Goal: Transaction & Acquisition: Book appointment/travel/reservation

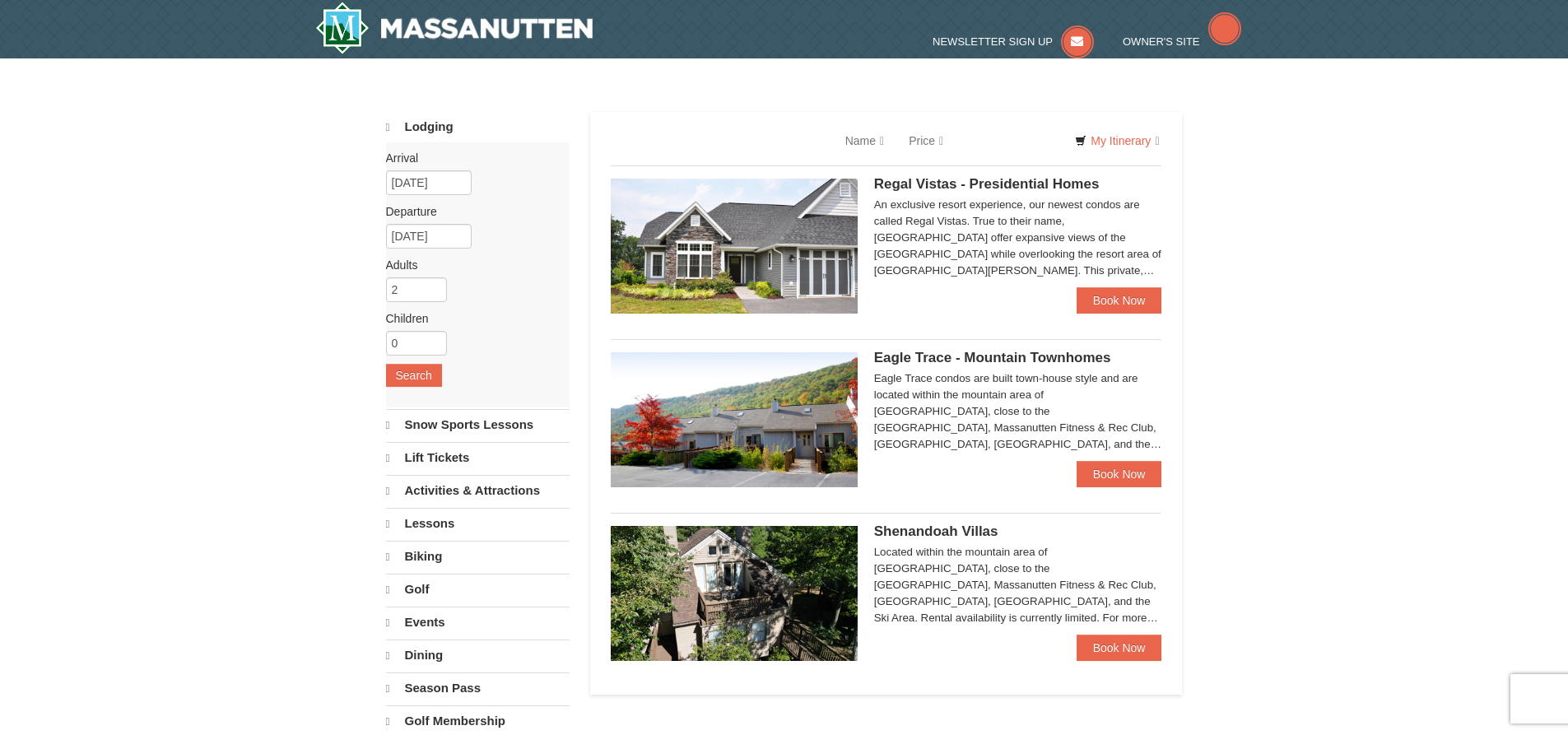
select select "10"
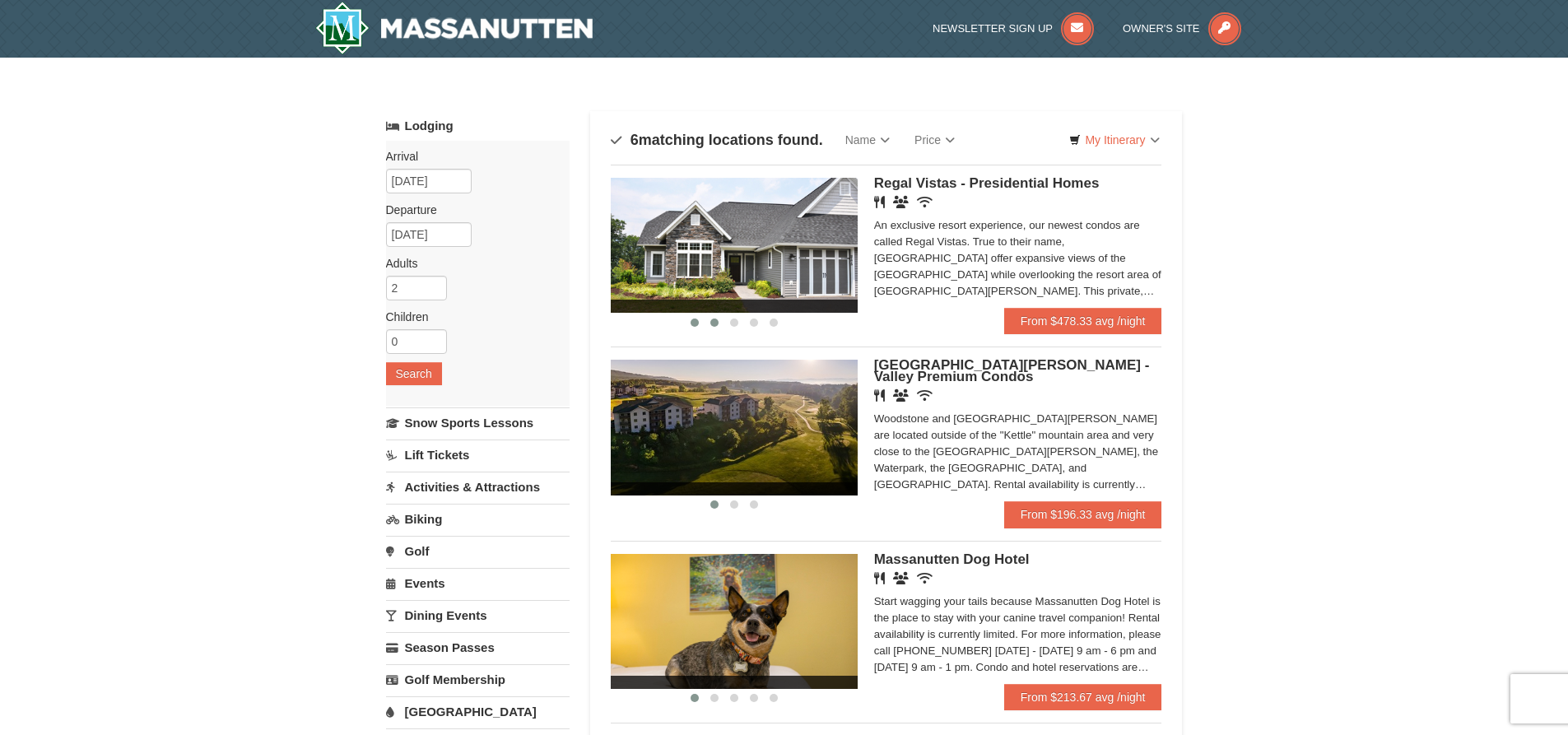
click at [711, 323] on span at bounding box center [714, 323] width 9 height 9
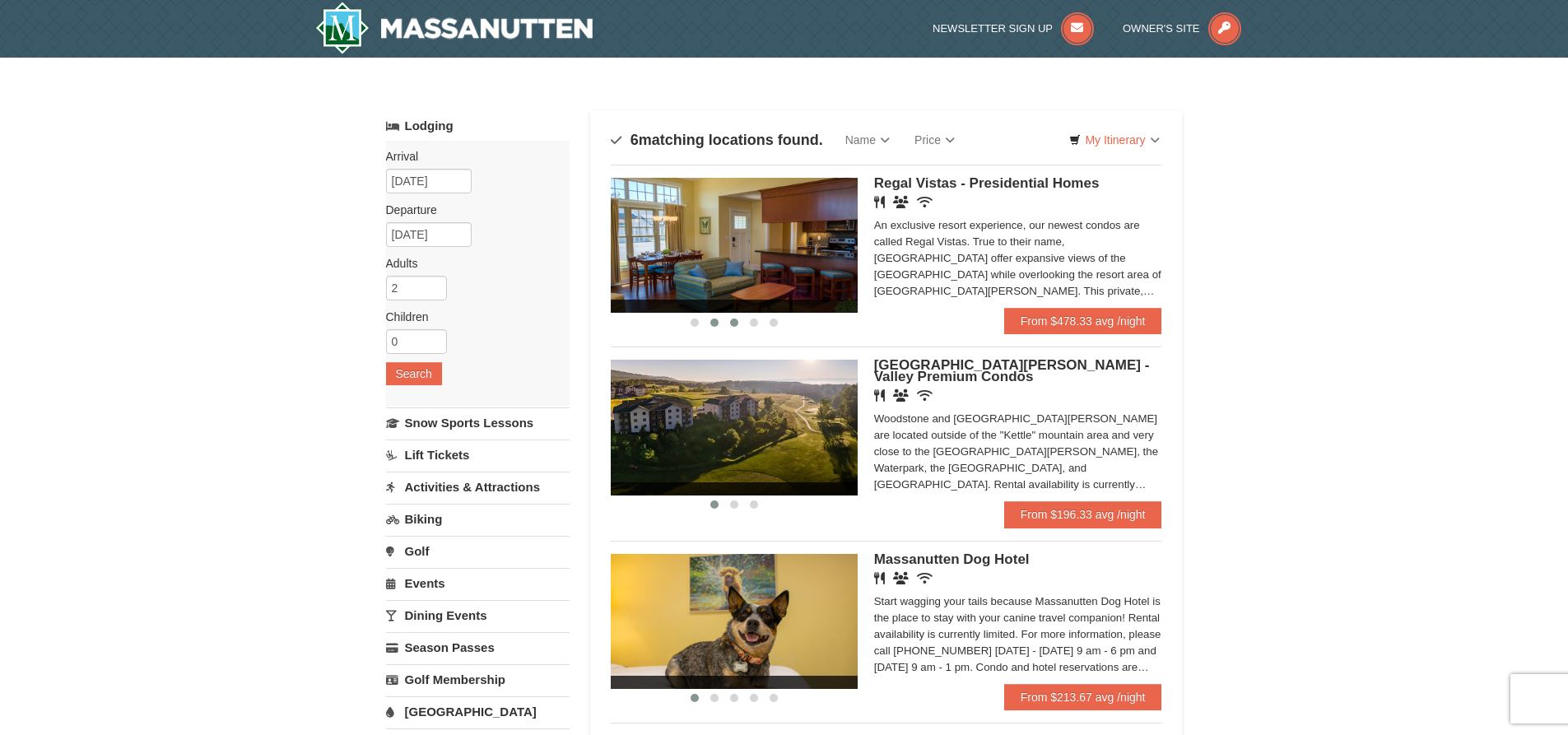
click at [729, 323] on button at bounding box center [733, 322] width 20 height 16
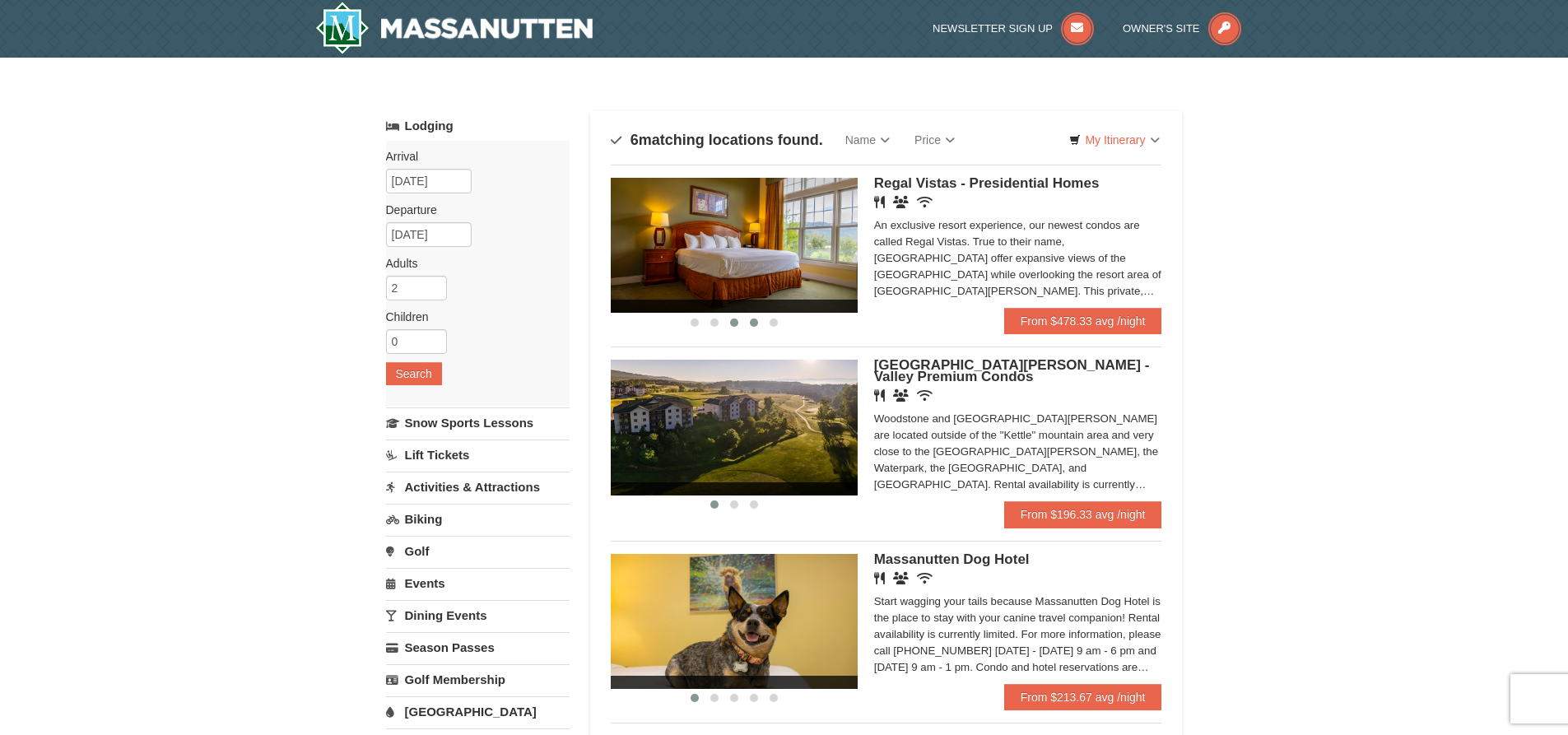
click at [753, 323] on span at bounding box center [754, 323] width 9 height 9
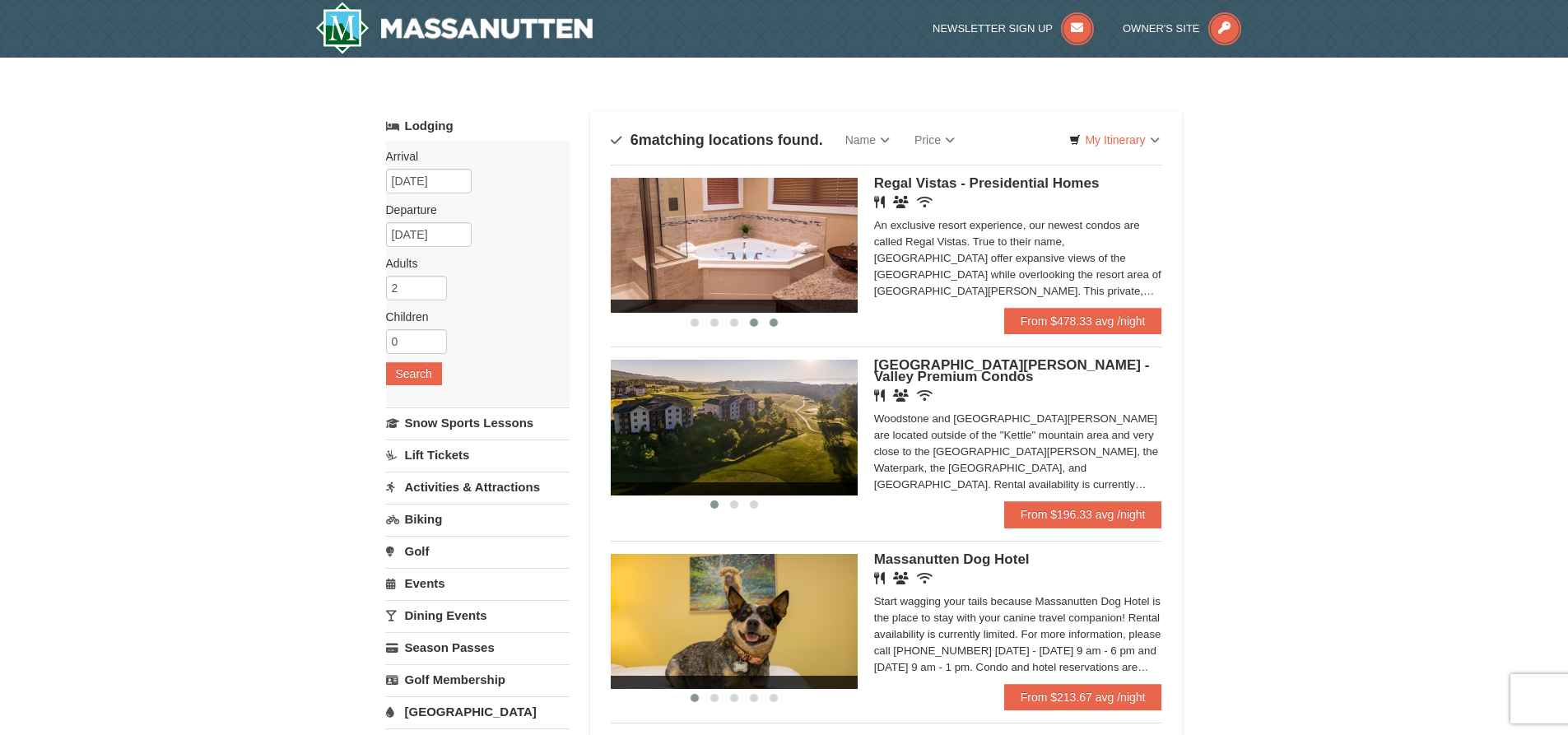
click at [771, 323] on span at bounding box center [774, 323] width 9 height 9
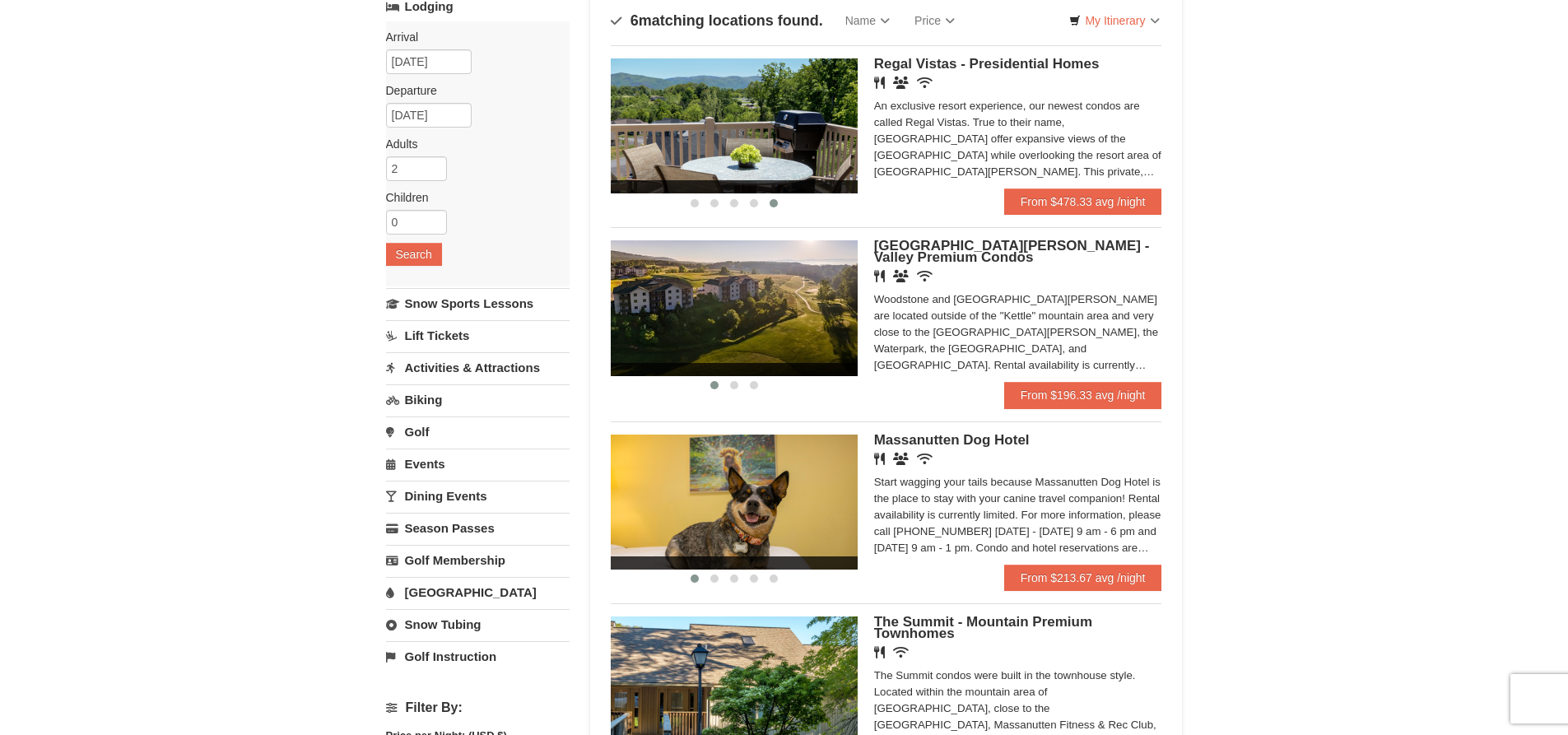
scroll to position [164, 0]
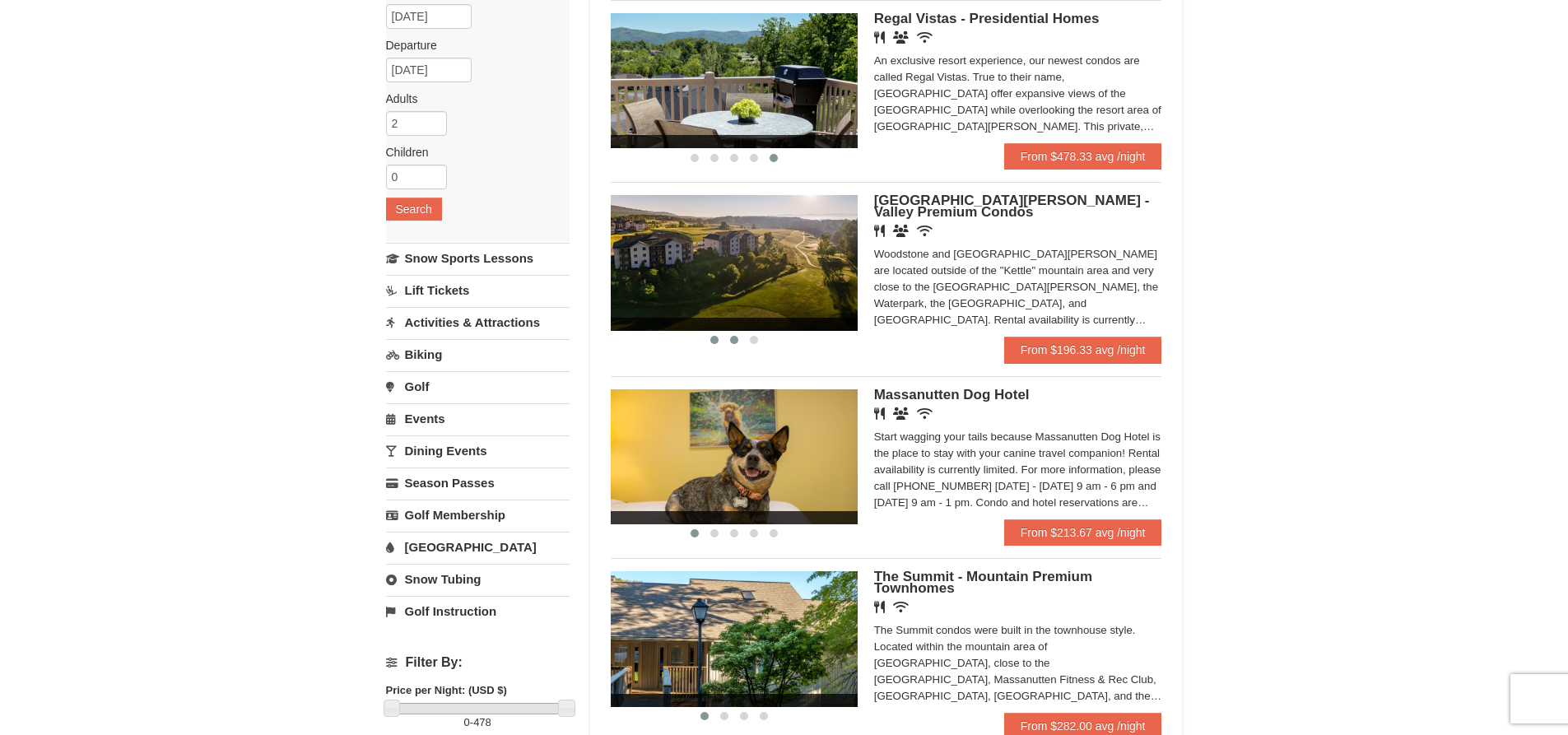
click at [735, 341] on span at bounding box center [734, 340] width 9 height 9
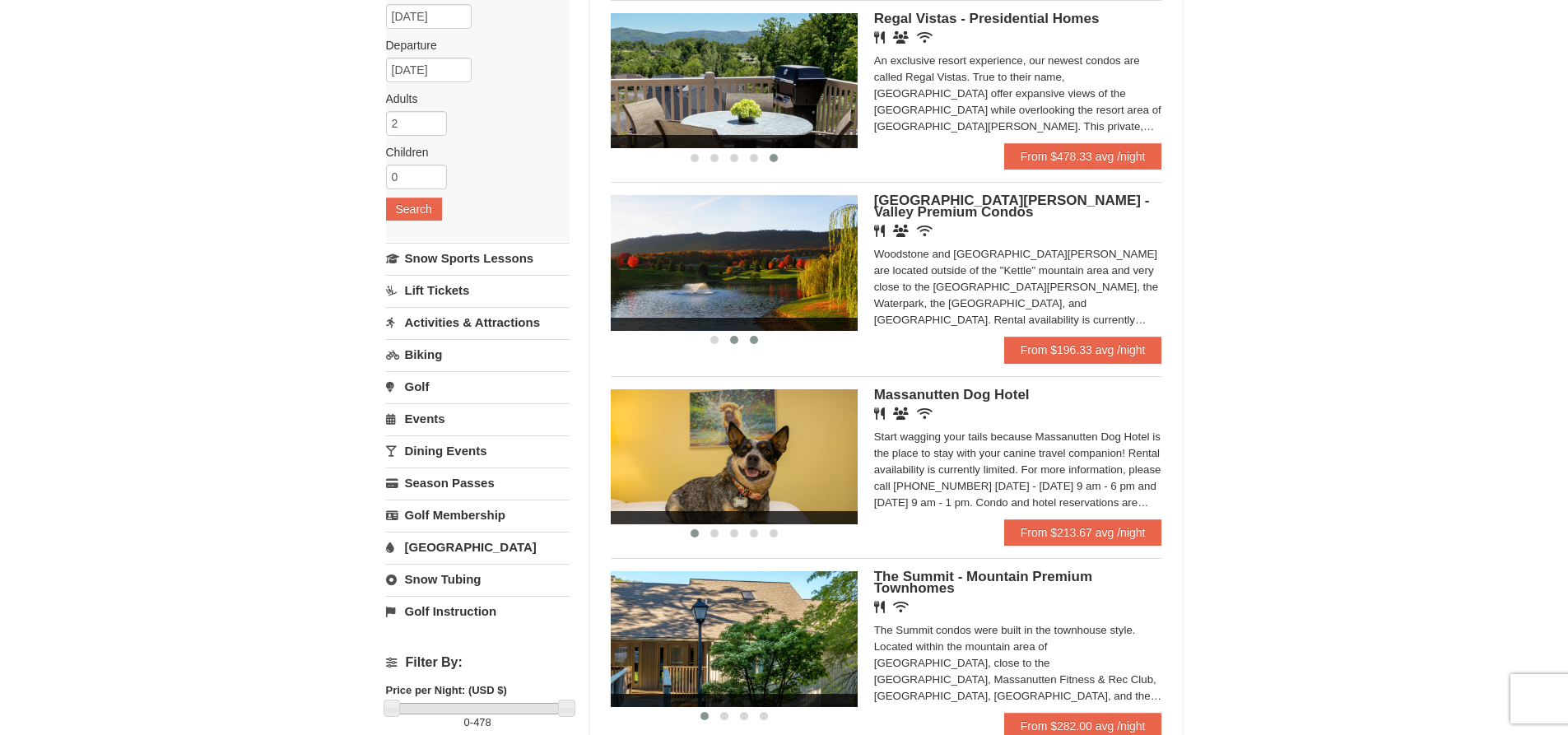
click at [761, 338] on button at bounding box center [753, 339] width 20 height 16
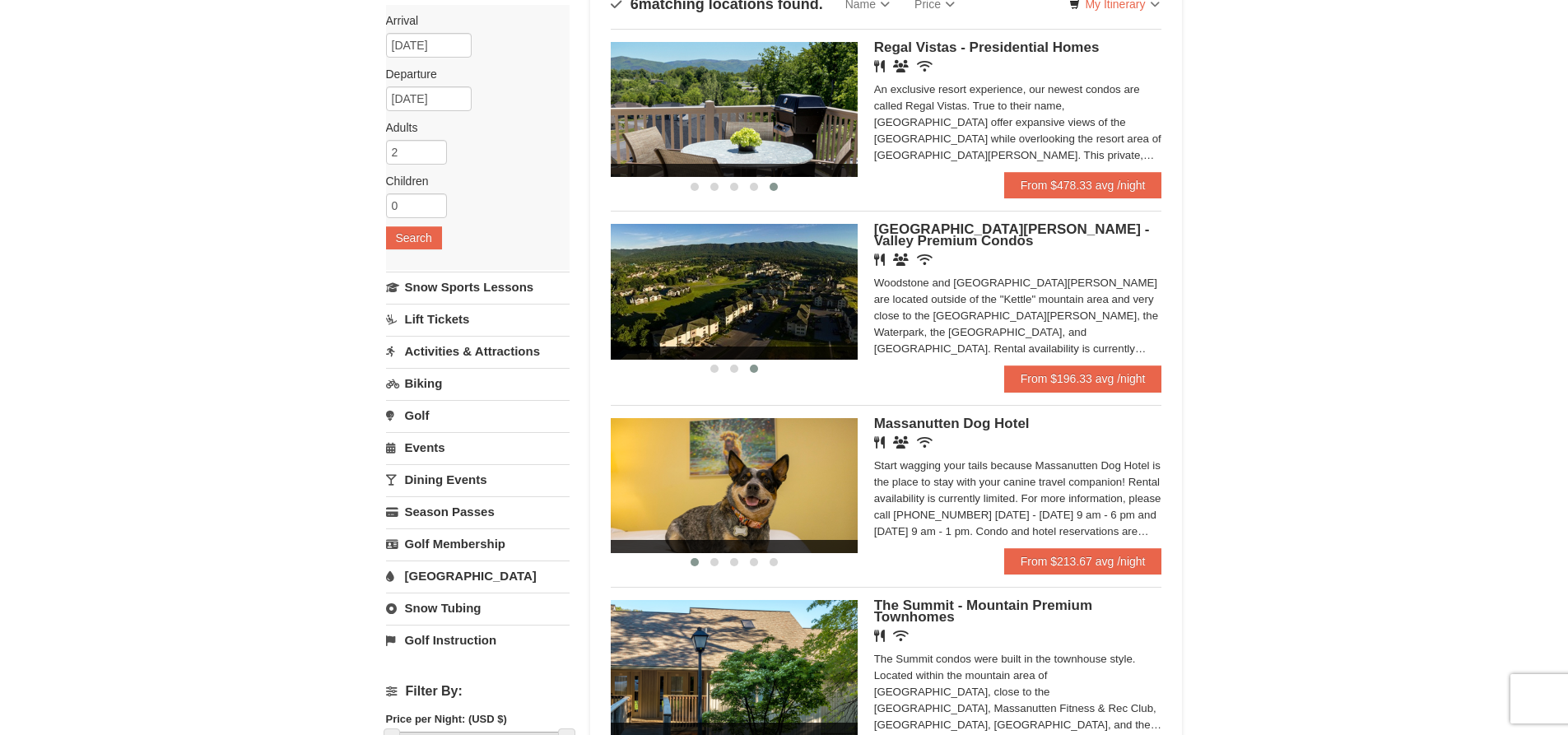
scroll to position [0, 0]
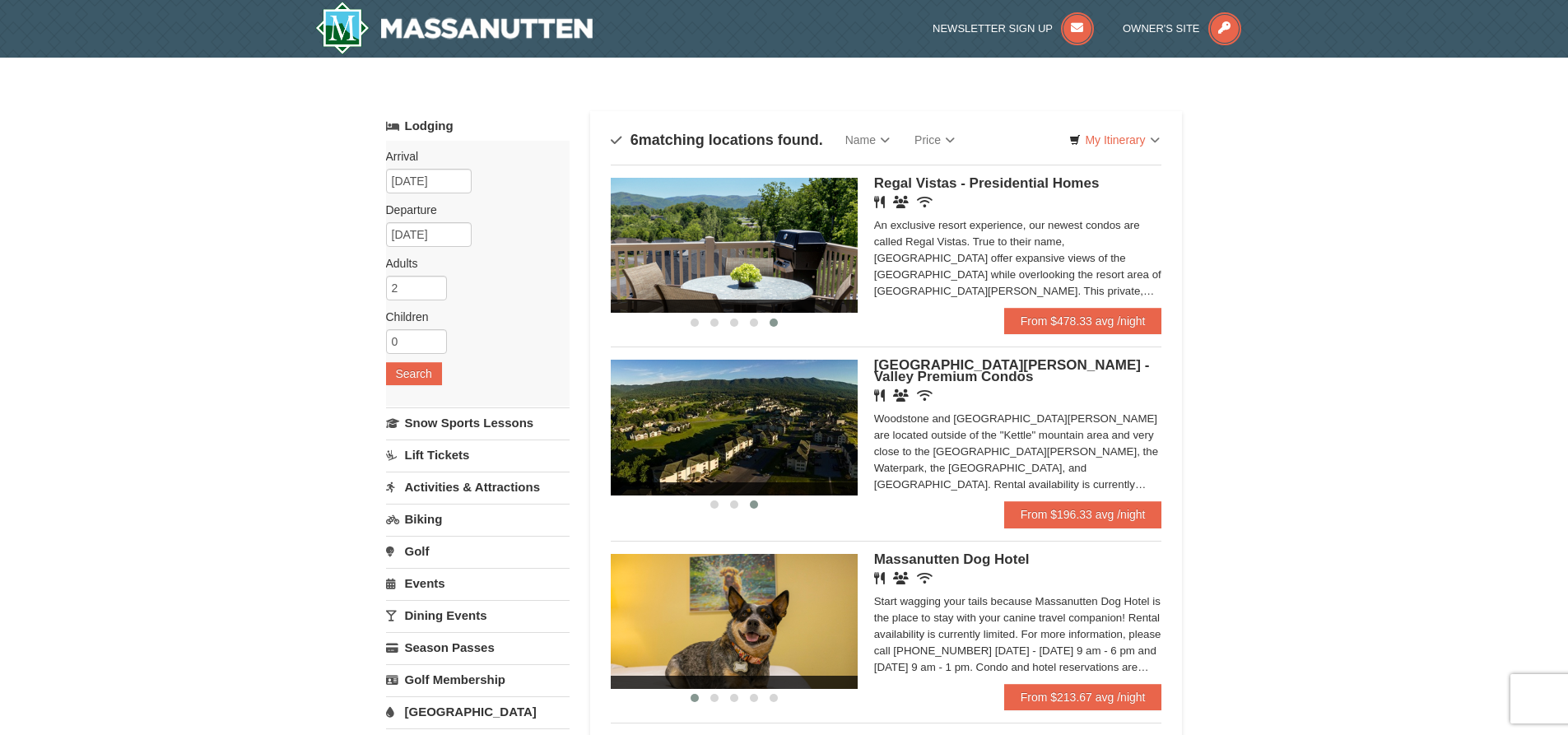
click at [890, 377] on span "[GEOGRAPHIC_DATA][PERSON_NAME] - Valley Premium Condos" at bounding box center [1011, 370] width 276 height 27
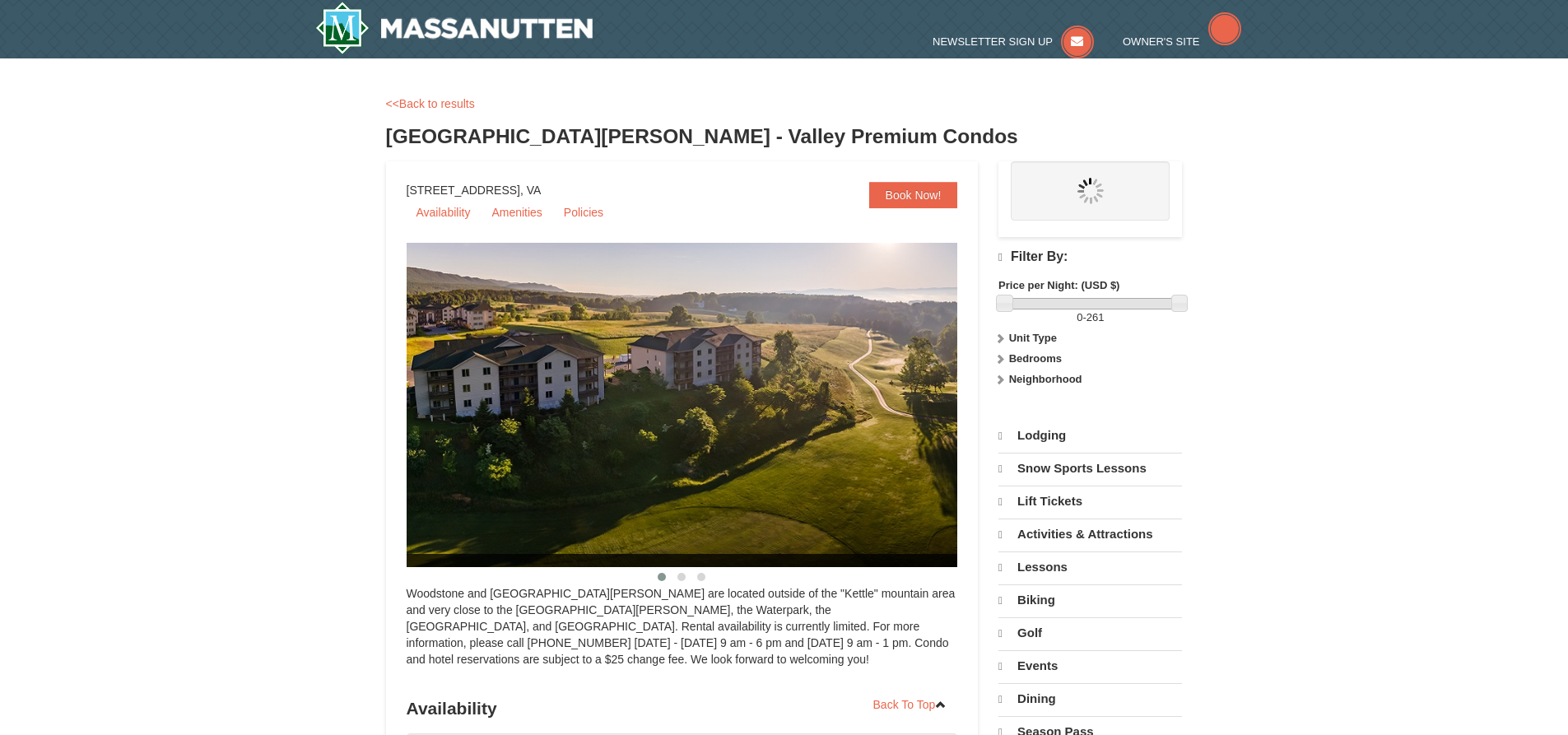
select select "10"
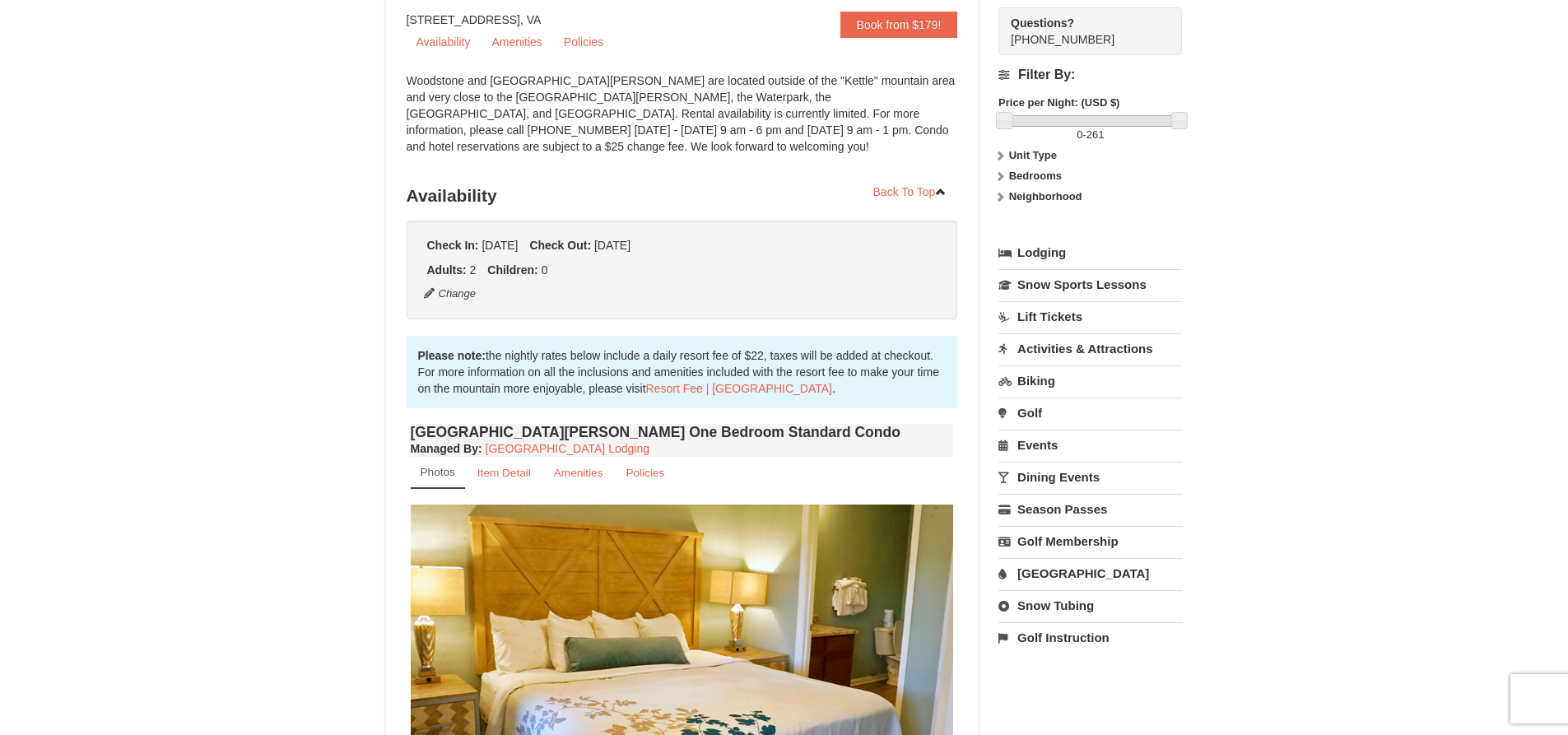
scroll to position [246, 0]
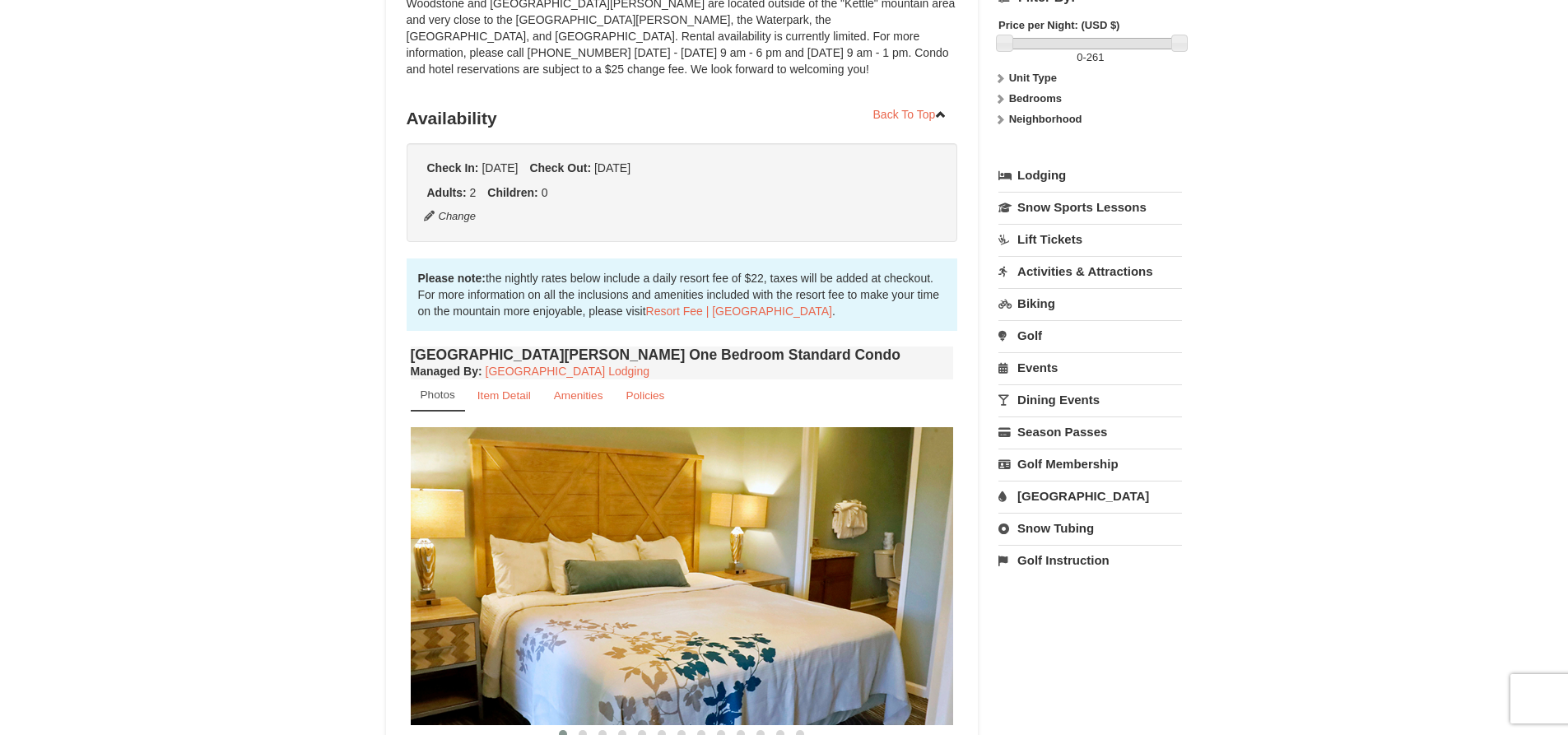
click at [1026, 175] on link "Lodging" at bounding box center [1090, 176] width 183 height 29
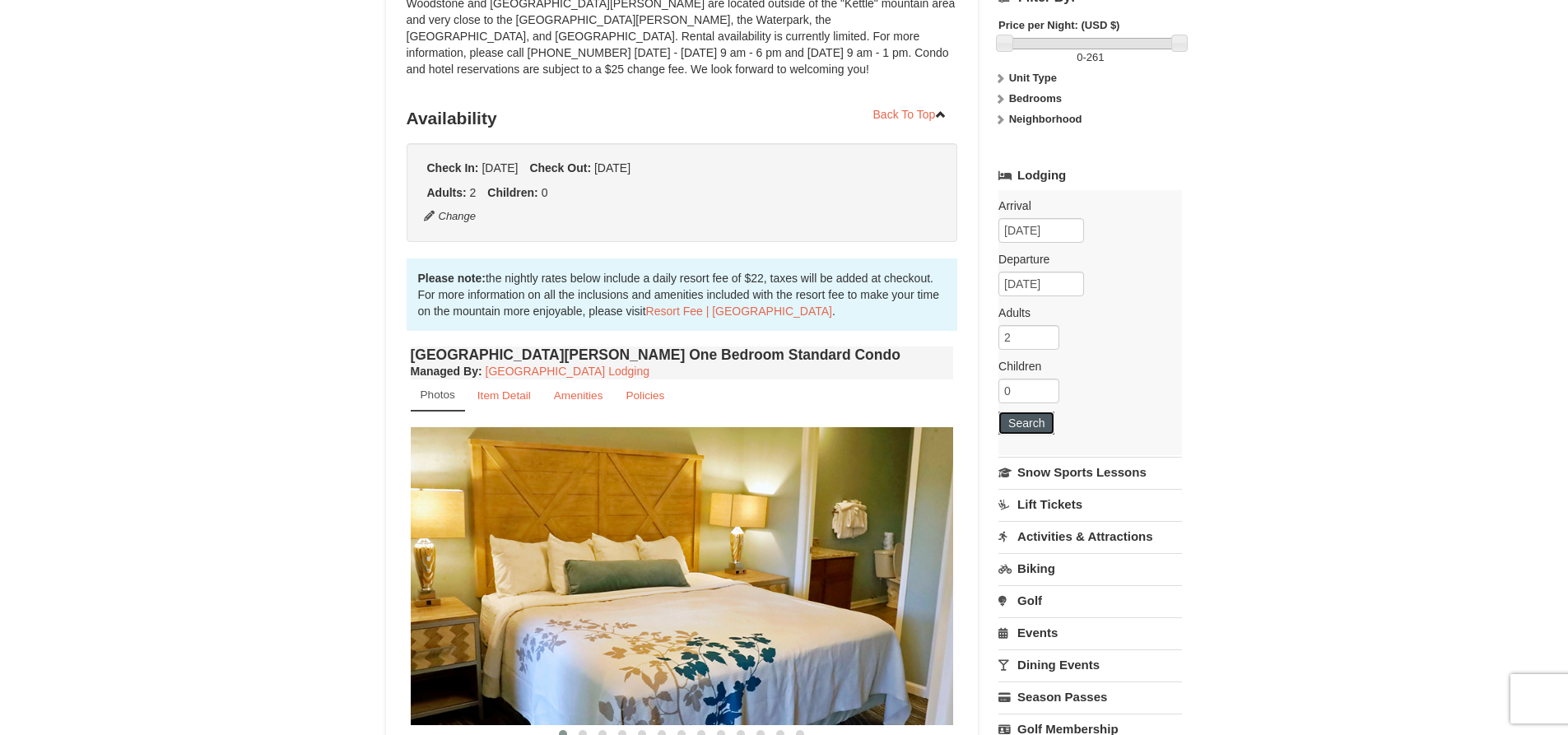
click at [1012, 418] on button "Search" at bounding box center [1026, 423] width 56 height 23
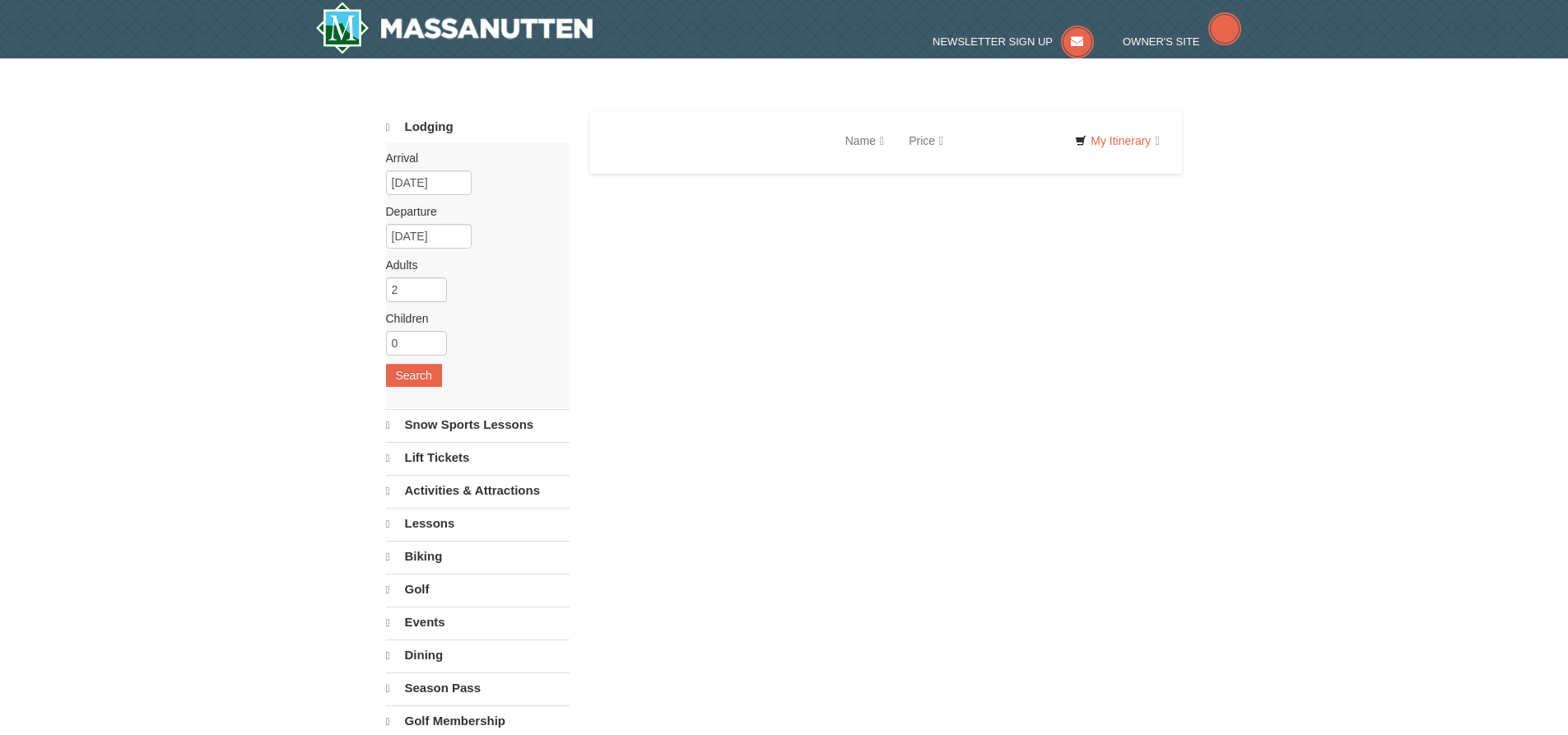
select select "10"
